Goal: Navigation & Orientation: Find specific page/section

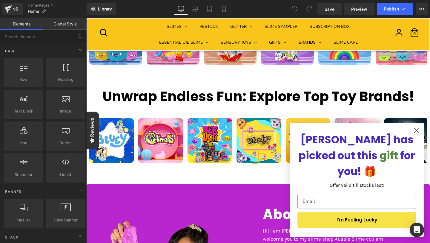
scroll to position [1161, 0]
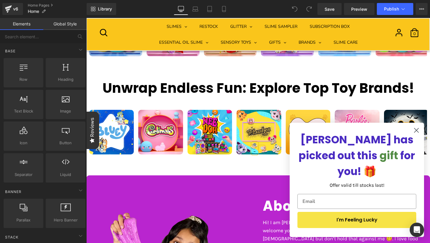
click at [0, 11] on div "v6 Home Pages Home" at bounding box center [43, 9] width 87 height 18
click at [4, 5] on link "v6" at bounding box center [12, 9] width 21 height 12
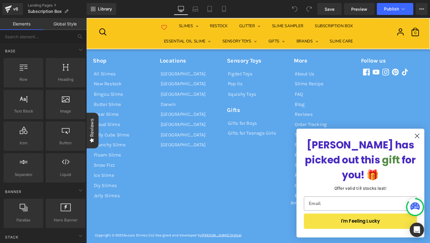
scroll to position [2007, 0]
